Goal: Obtain resource: Obtain resource

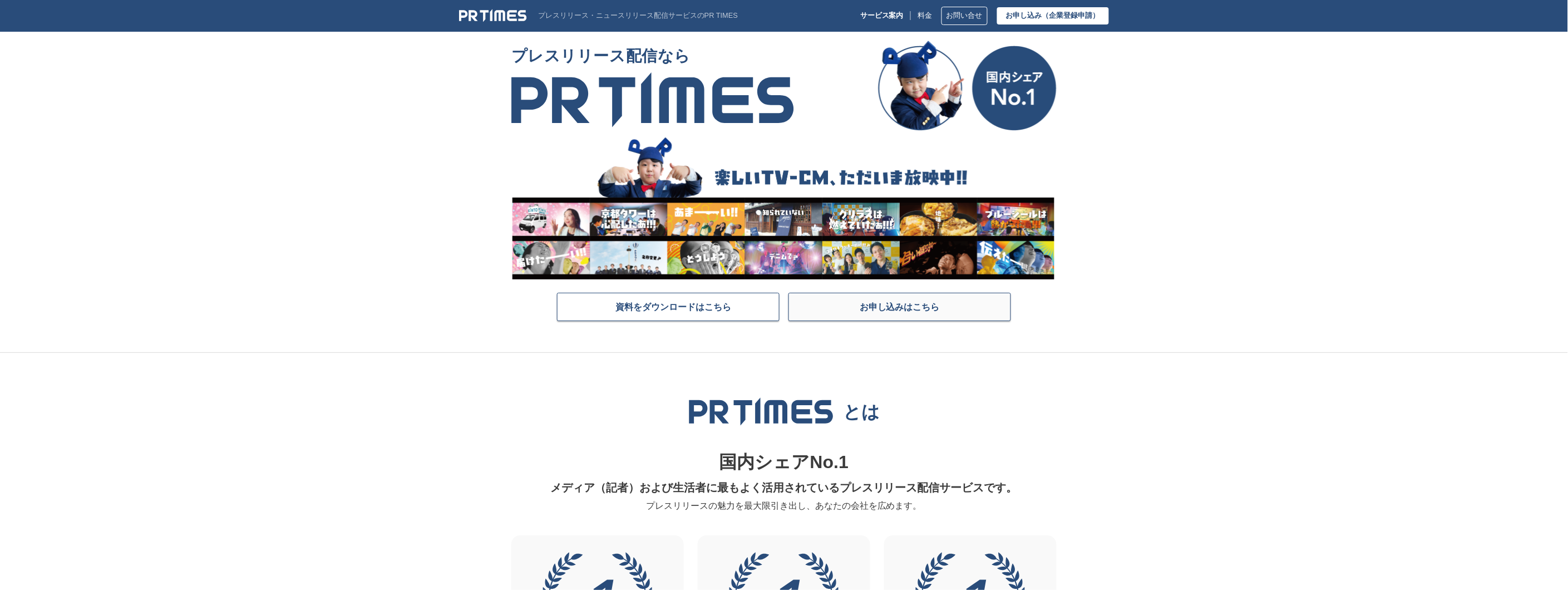
click at [860, 314] on link "お申し込みはこちら" at bounding box center [900, 307] width 223 height 29
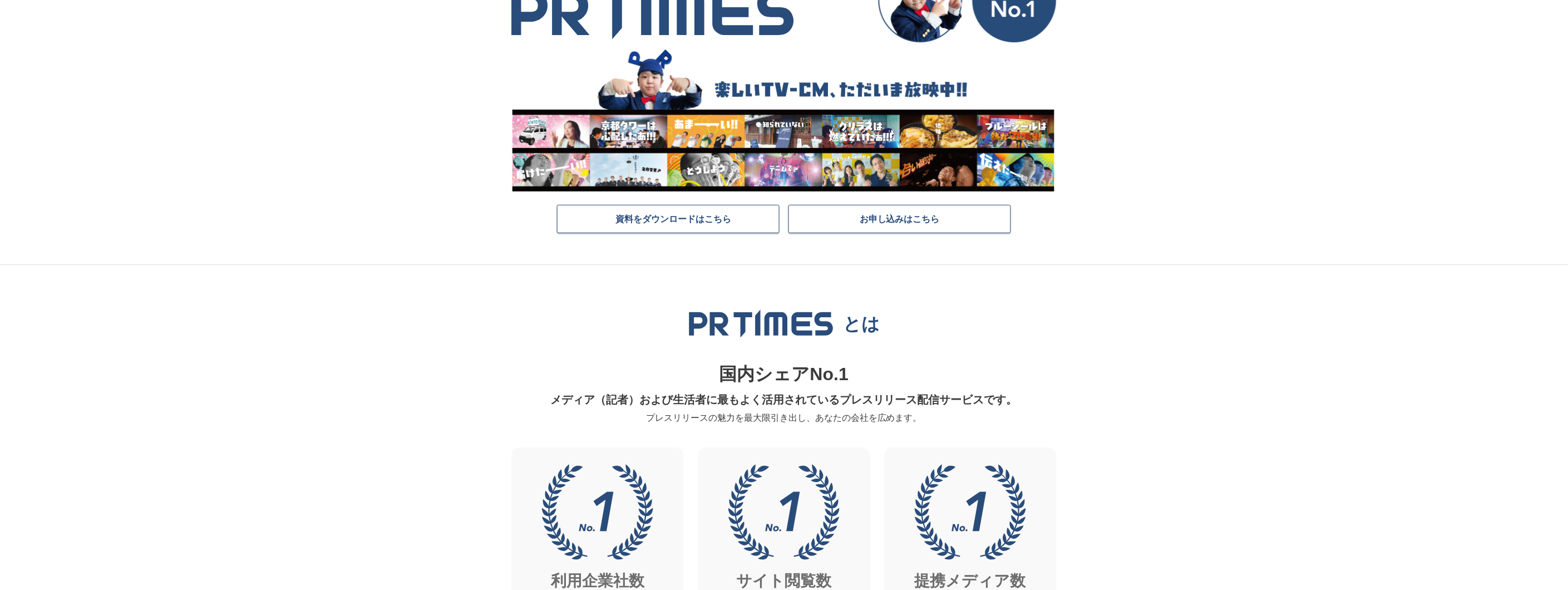
scroll to position [61, 0]
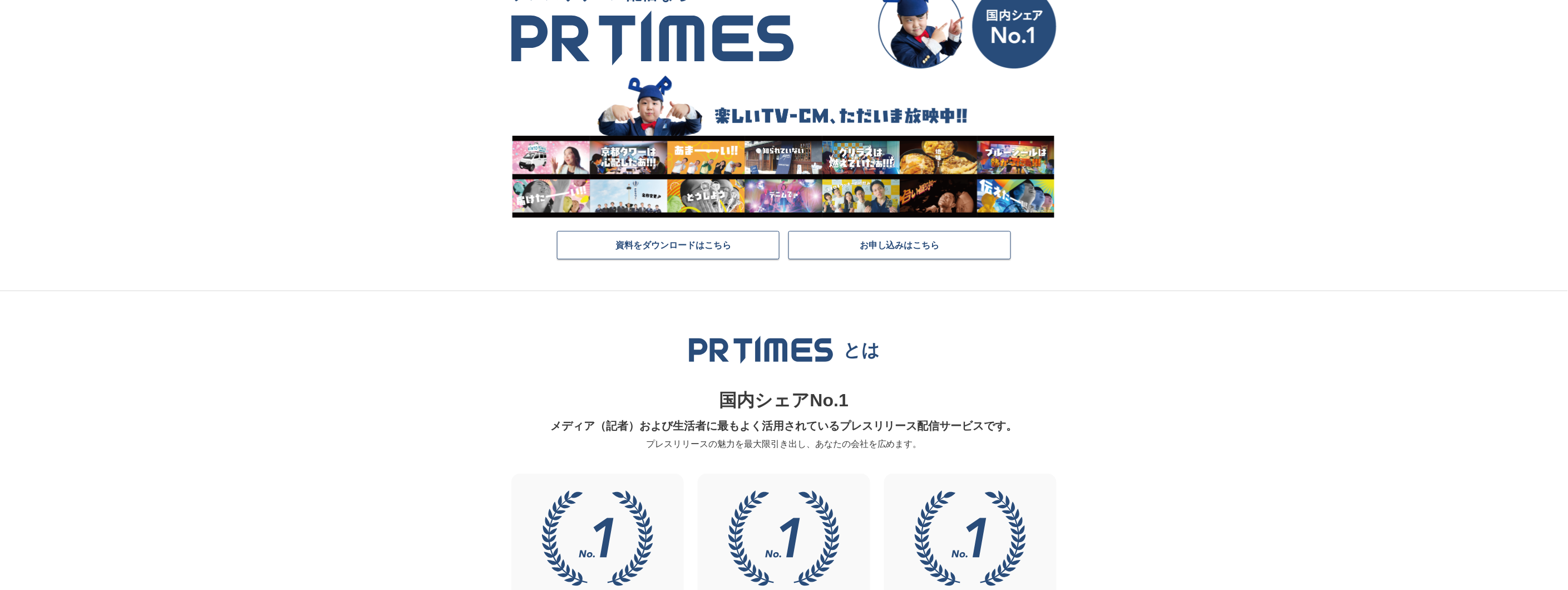
click at [323, 158] on section "プレスリリース配信なら 資料をダウンロードはこちら お申し込みはこちら" at bounding box center [784, 135] width 1568 height 312
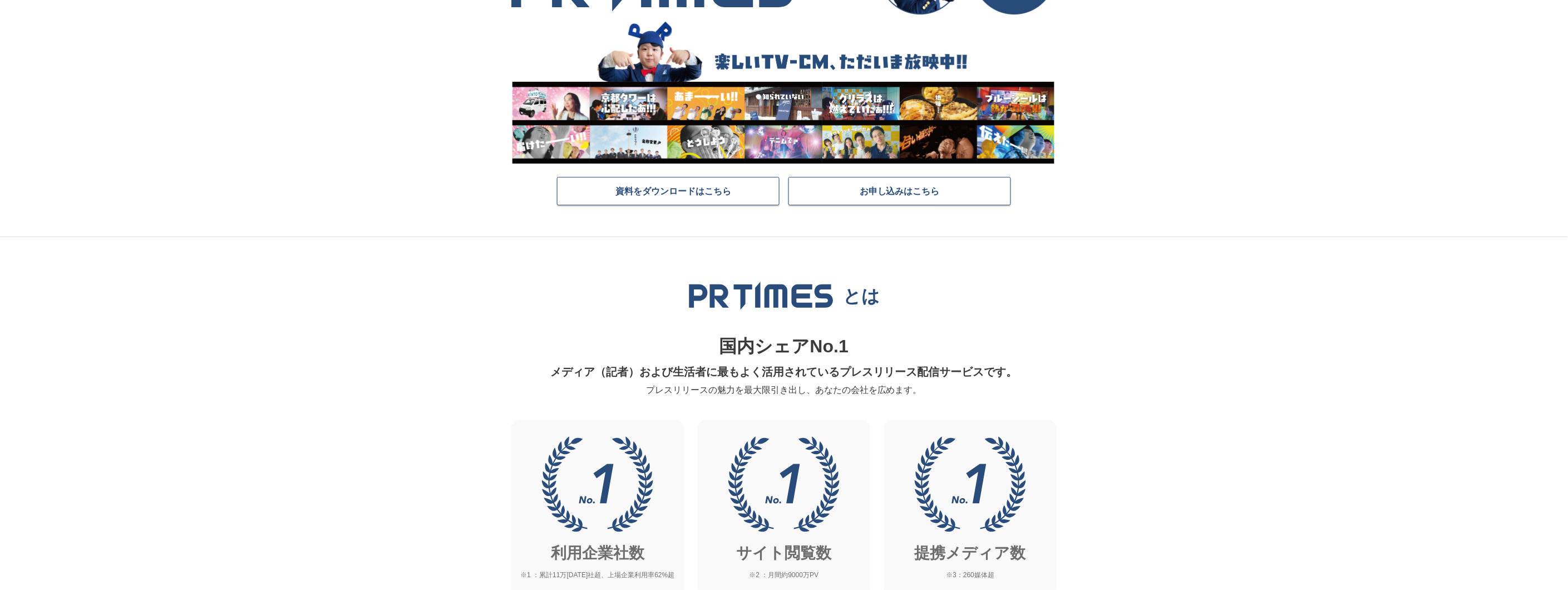
scroll to position [0, 0]
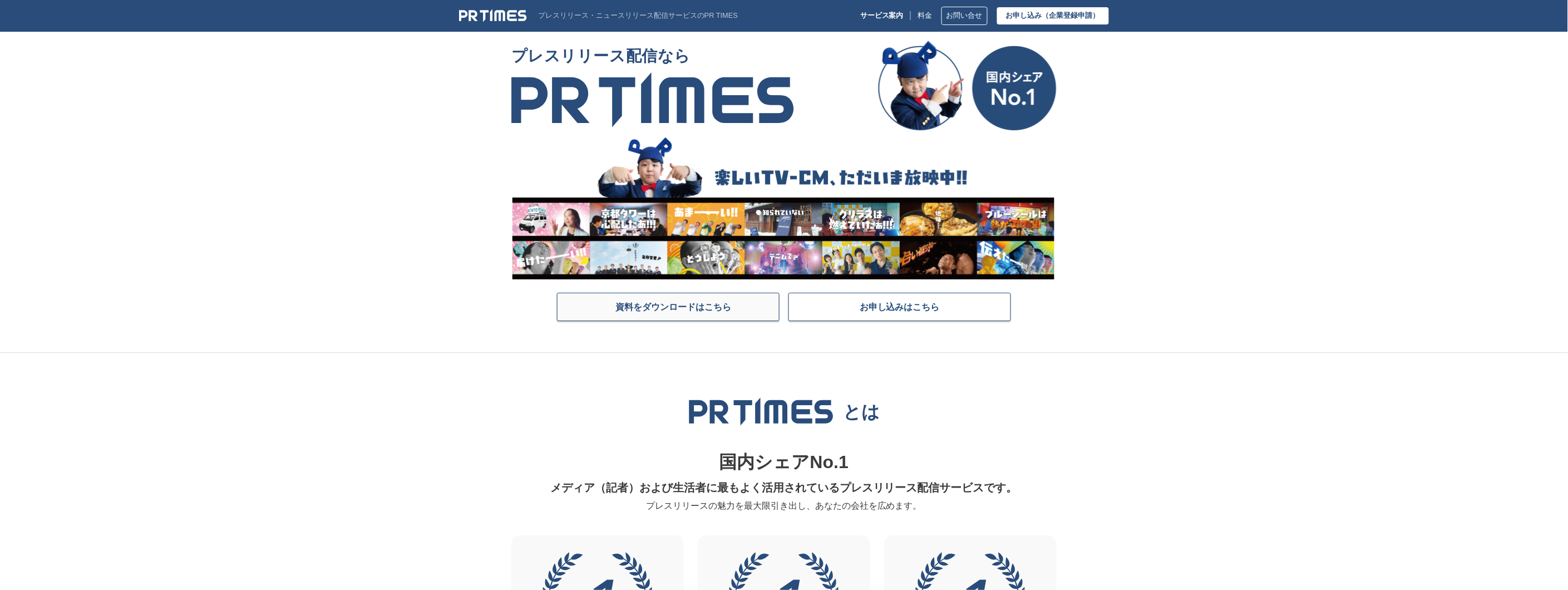
click at [665, 312] on span "資料をダウンロードはこちら" at bounding box center [673, 307] width 116 height 11
click at [690, 314] on link "資料をダウンロードはこちら" at bounding box center [668, 307] width 223 height 29
